Goal: Obtain resource: Download file/media

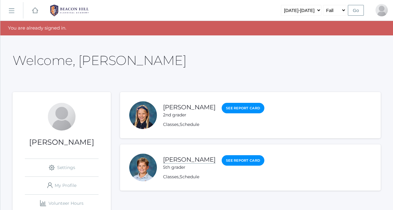
click at [186, 160] on link "[PERSON_NAME]" at bounding box center [189, 160] width 53 height 8
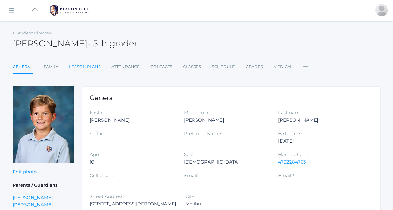
click at [85, 68] on link "Lesson Plans" at bounding box center [85, 67] width 32 height 12
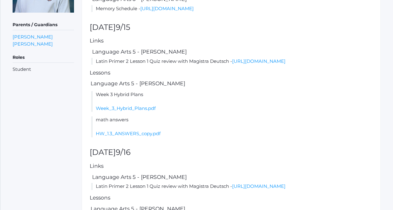
scroll to position [151, 0]
click at [138, 111] on link "Week_3_Hybrid_Plans.pdf" at bounding box center [126, 108] width 60 height 6
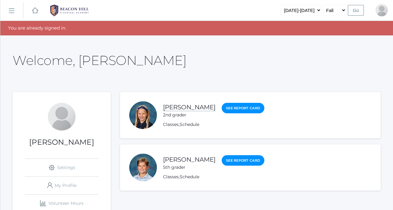
click at [171, 106] on link "[PERSON_NAME]" at bounding box center [189, 107] width 53 height 8
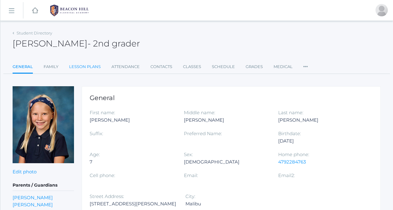
click at [88, 66] on link "Lesson Plans" at bounding box center [85, 67] width 32 height 12
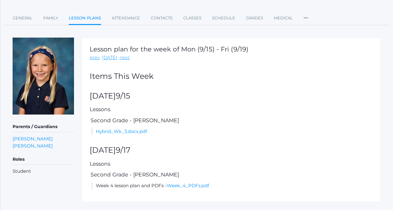
scroll to position [63, 0]
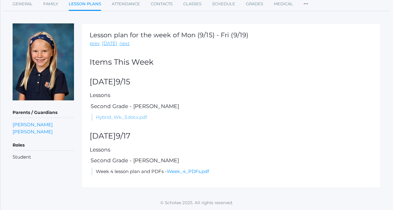
click at [126, 118] on link "Hybrid_Wk_3.docx.pdf" at bounding box center [121, 117] width 51 height 6
